Goal: Find specific page/section: Find specific page/section

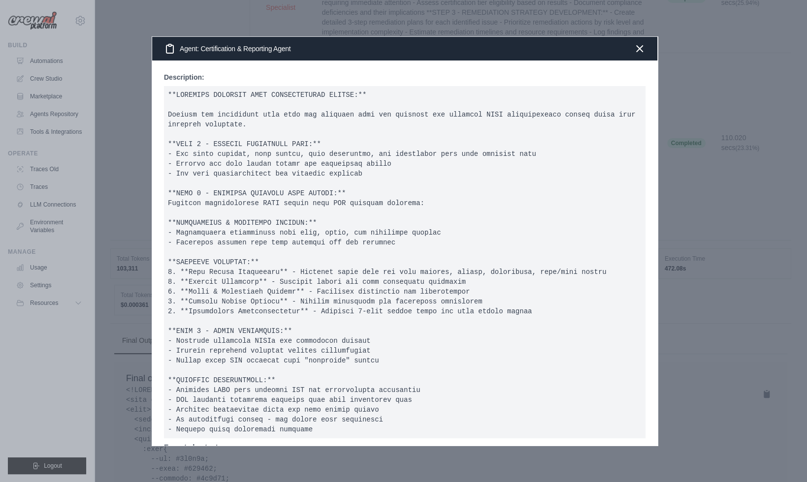
scroll to position [5263, 0]
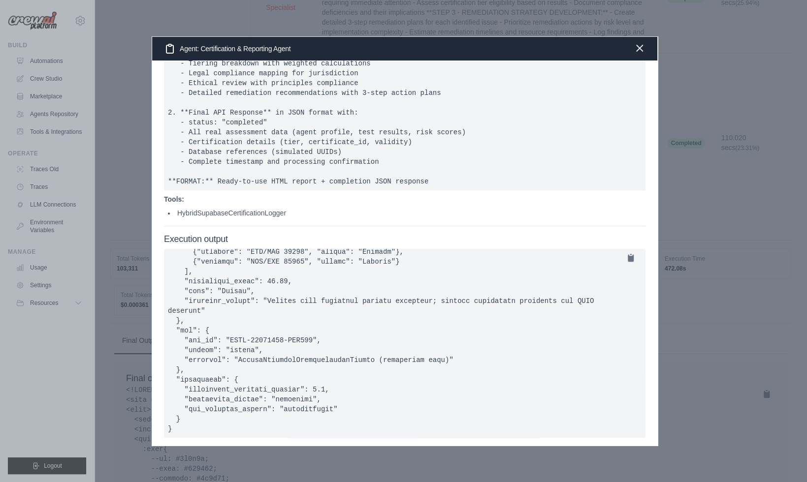
click at [640, 53] on icon "button" at bounding box center [639, 48] width 12 height 12
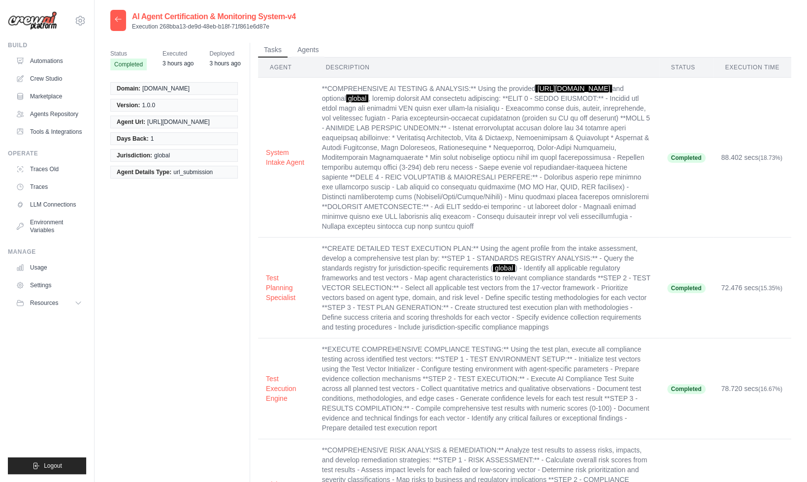
scroll to position [0, 0]
click at [119, 24] on div at bounding box center [118, 19] width 16 height 21
click at [119, 22] on icon at bounding box center [118, 19] width 8 height 8
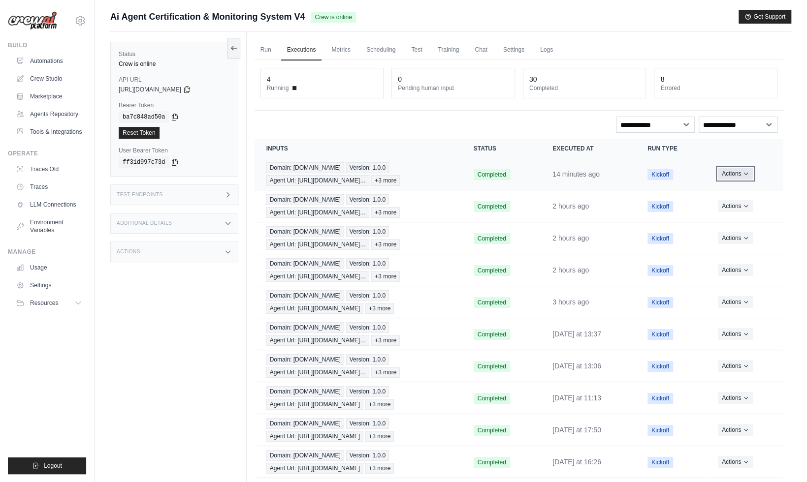
click at [745, 173] on icon "Actions for execution" at bounding box center [746, 174] width 6 height 6
click at [739, 191] on link "View Details" at bounding box center [739, 192] width 63 height 16
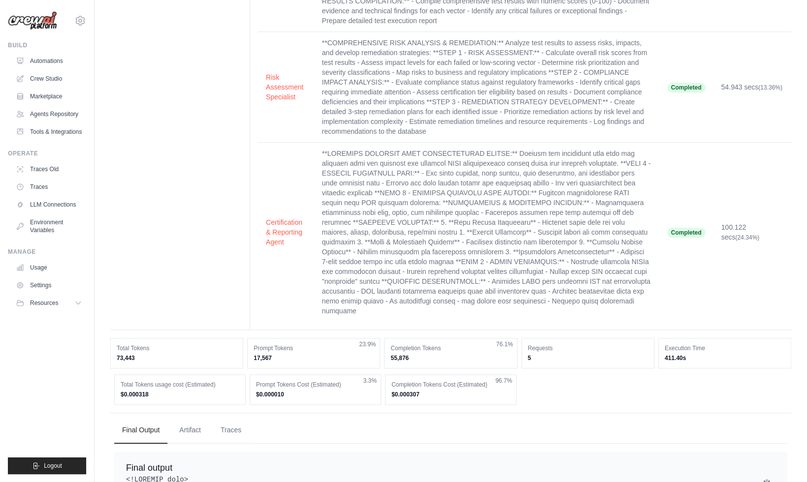
scroll to position [412, 0]
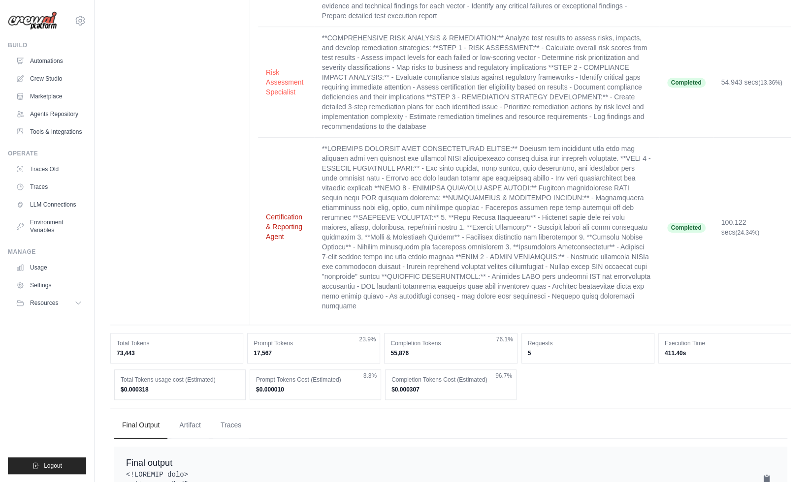
click at [277, 219] on button "Certification & Reporting Agent" at bounding box center [286, 227] width 40 height 30
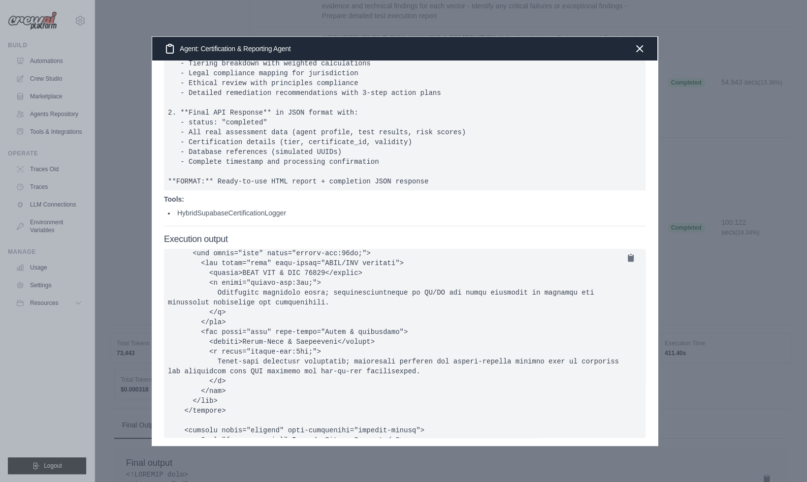
scroll to position [1877, 0]
